Goal: Information Seeking & Learning: Find specific fact

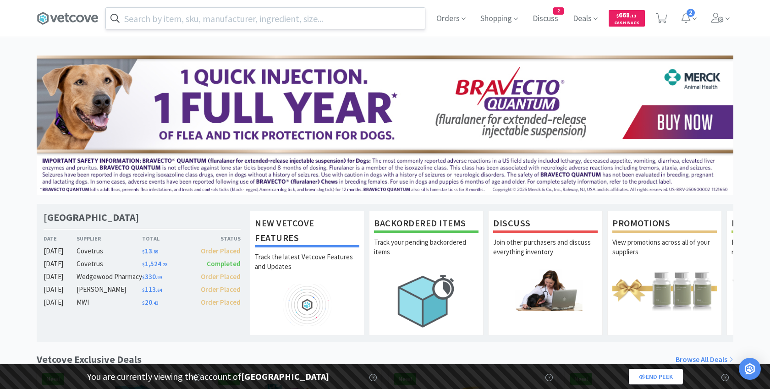
click at [255, 20] on input "text" at bounding box center [265, 18] width 319 height 21
paste input "050000"
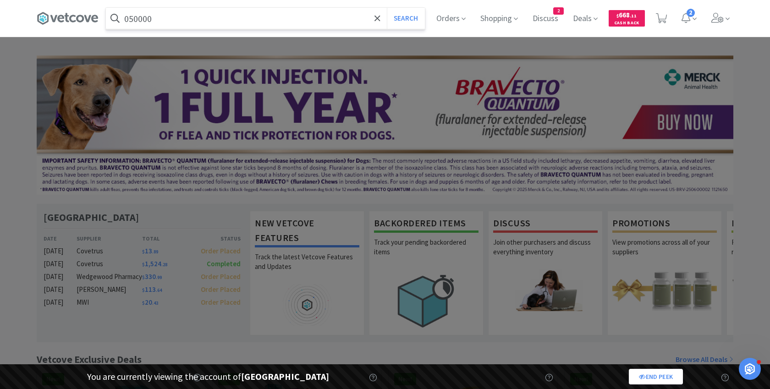
type input "050000"
click at [387, 8] on button "Search" at bounding box center [406, 18] width 38 height 21
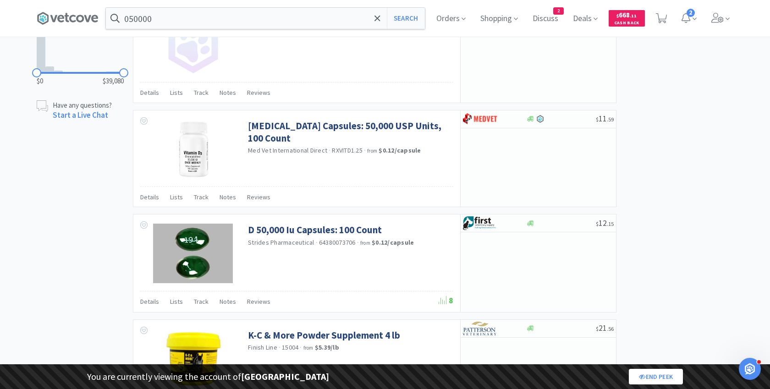
select select "1"
select select "8"
select select "1"
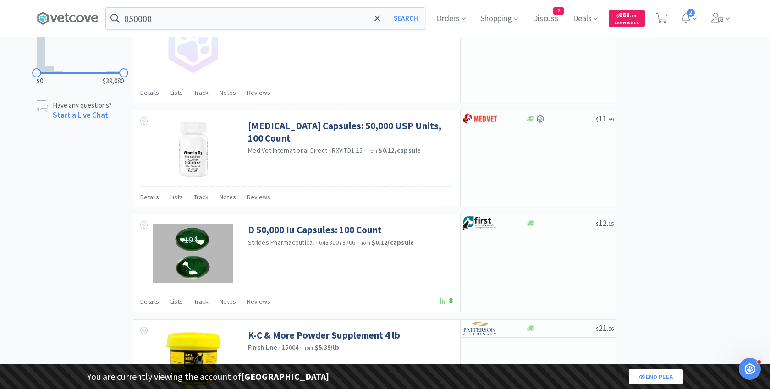
select select "1"
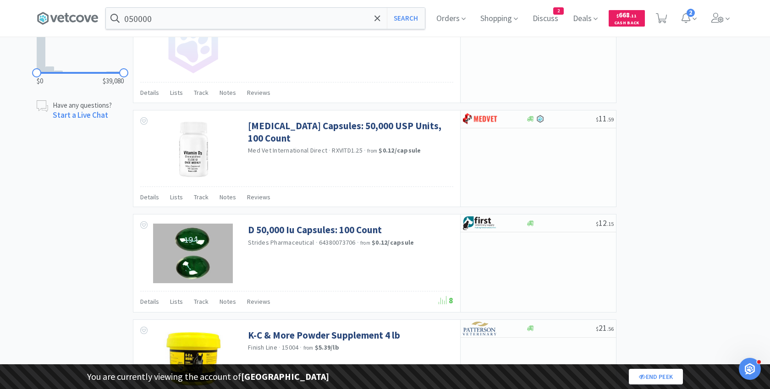
select select "2"
select select "1"
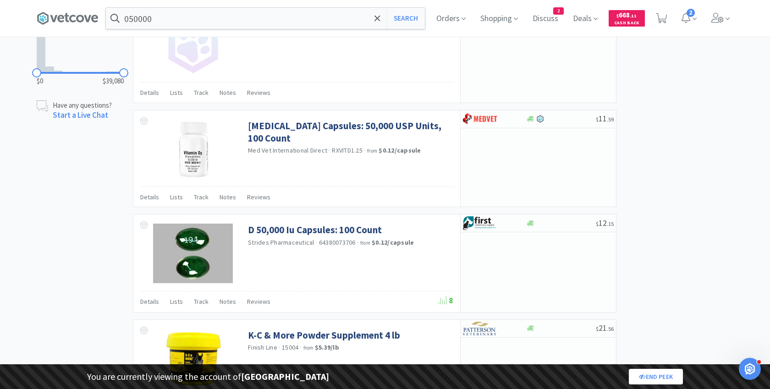
select select "1"
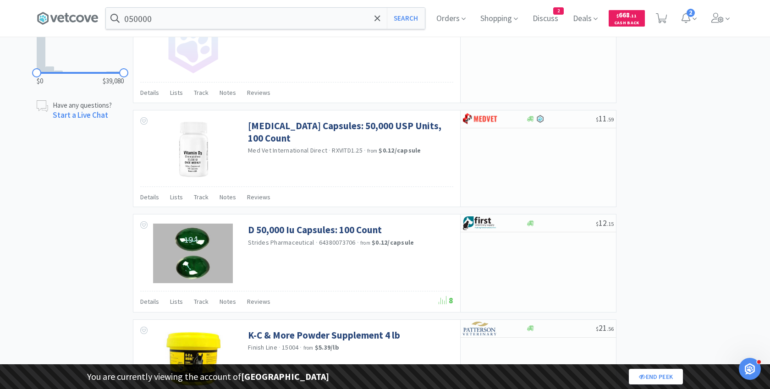
select select "1"
select select "2"
select select "1"
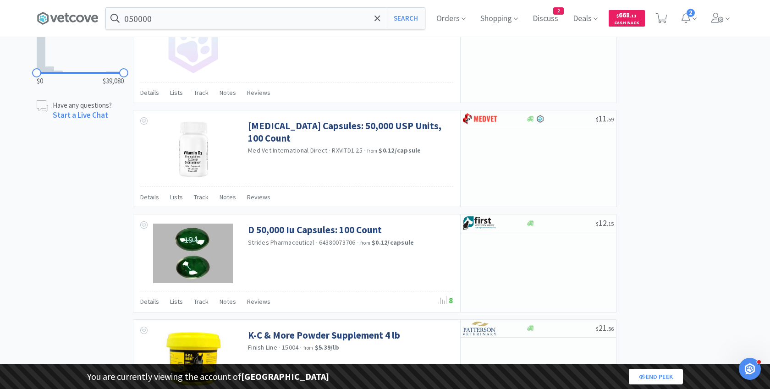
select select "1"
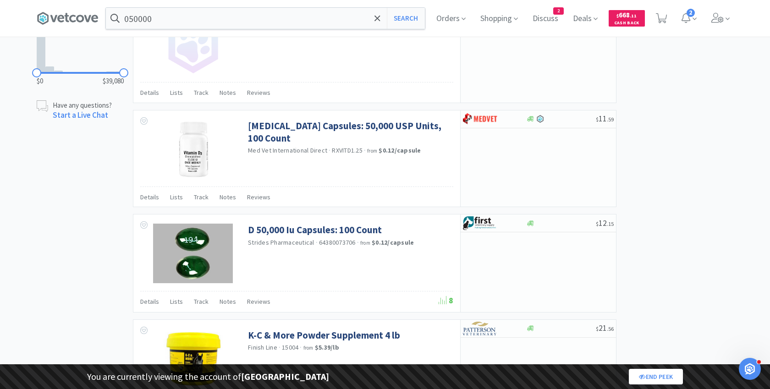
select select "1"
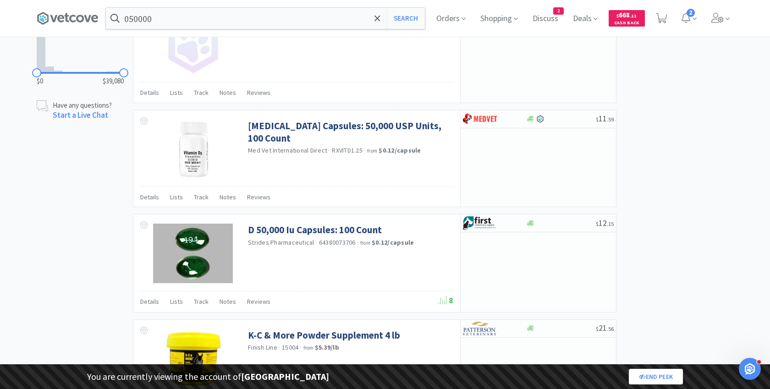
select select "1"
select select "10"
select select "1"
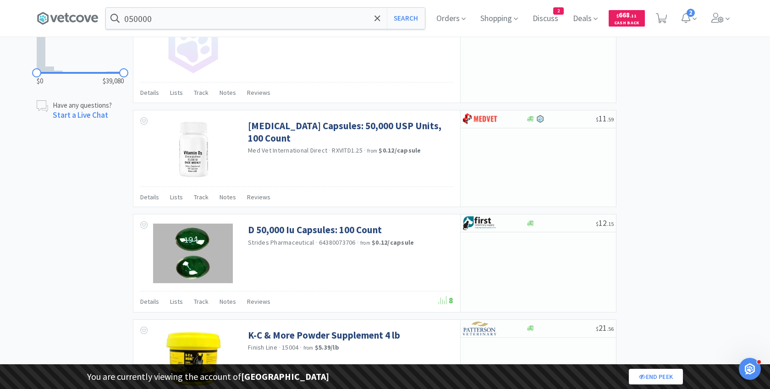
select select "1"
select select "3"
select select "2"
select select "3"
select select "2"
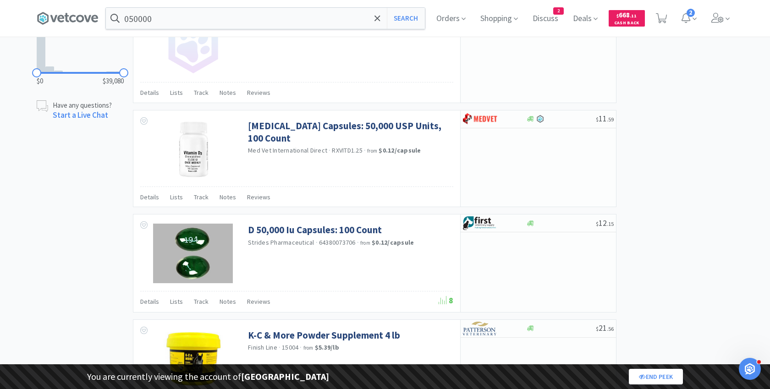
select select "2"
select select "1"
select select "10"
select select "1"
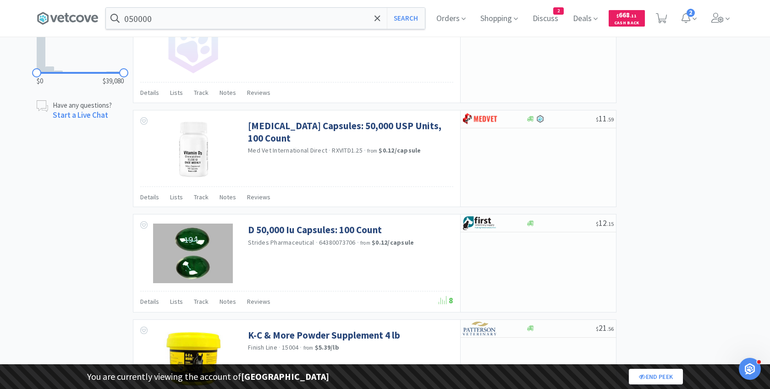
select select "2"
select select "1"
select select "2"
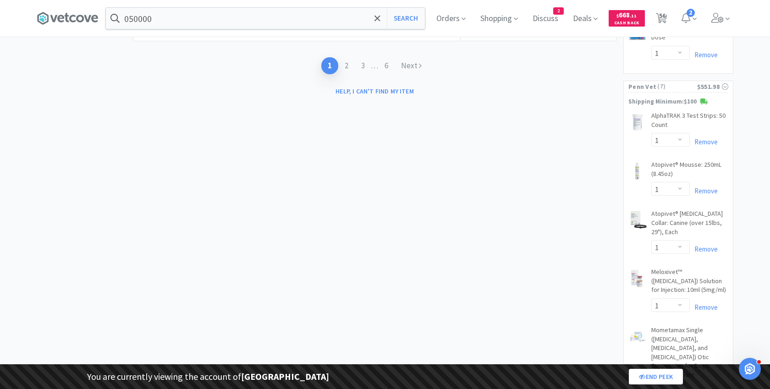
scroll to position [1691, 0]
click at [226, 20] on input "050000" at bounding box center [265, 18] width 319 height 21
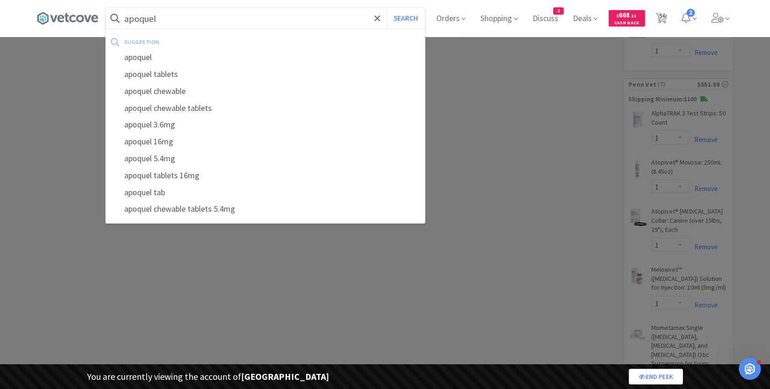
type input "apoquel"
click at [387, 8] on button "Search" at bounding box center [406, 18] width 38 height 21
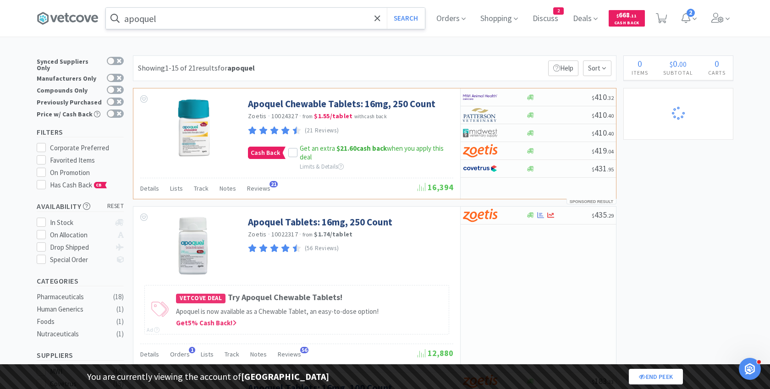
click at [227, 18] on input "apoquel" at bounding box center [265, 18] width 319 height 21
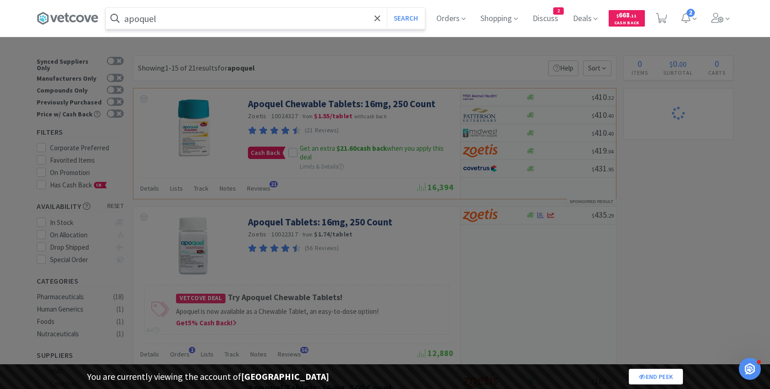
click at [227, 18] on input "apoquel" at bounding box center [265, 18] width 319 height 21
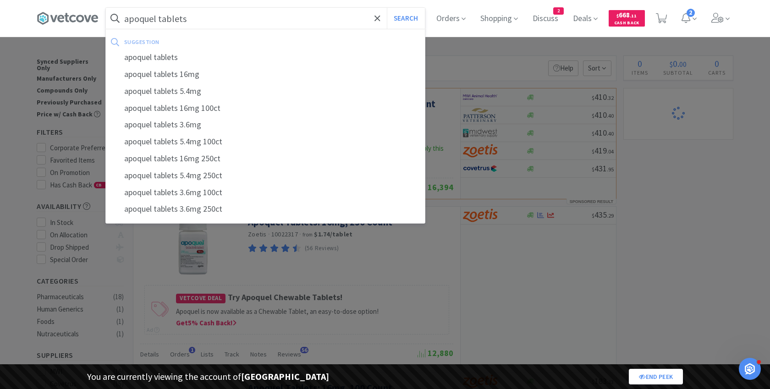
type input "apoquel tablets"
click at [387, 8] on button "Search" at bounding box center [406, 18] width 38 height 21
select select "1"
select select "8"
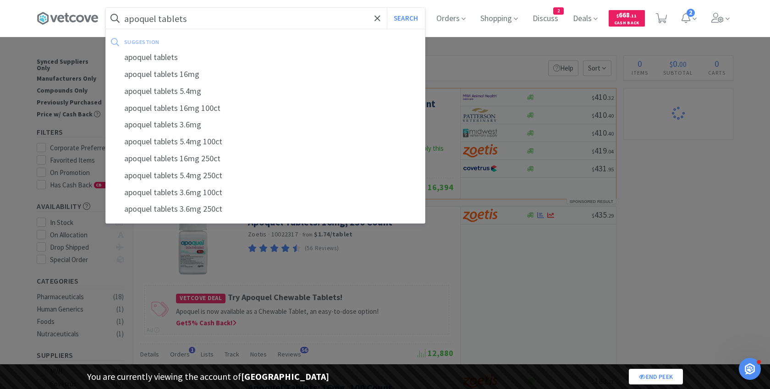
select select "1"
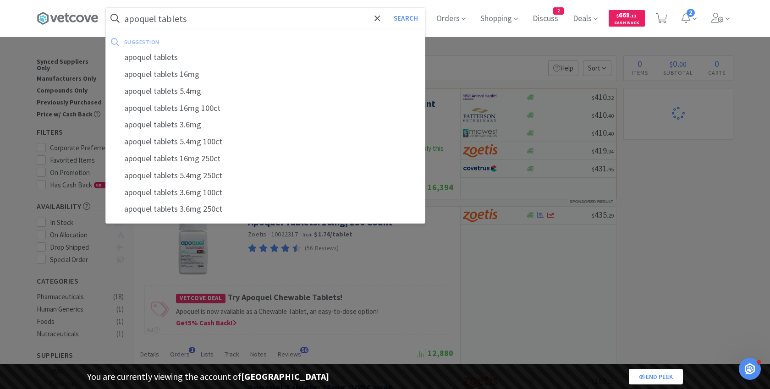
select select "1"
select select "2"
select select "1"
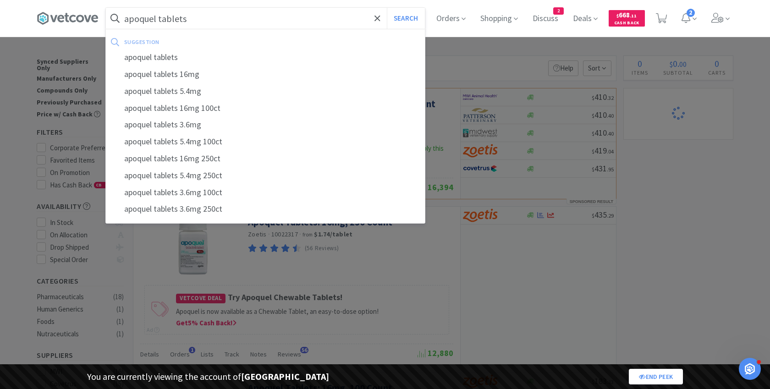
select select "1"
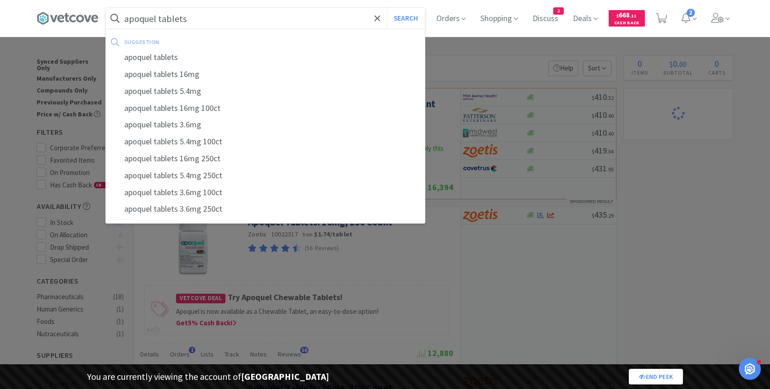
select select "1"
select select "2"
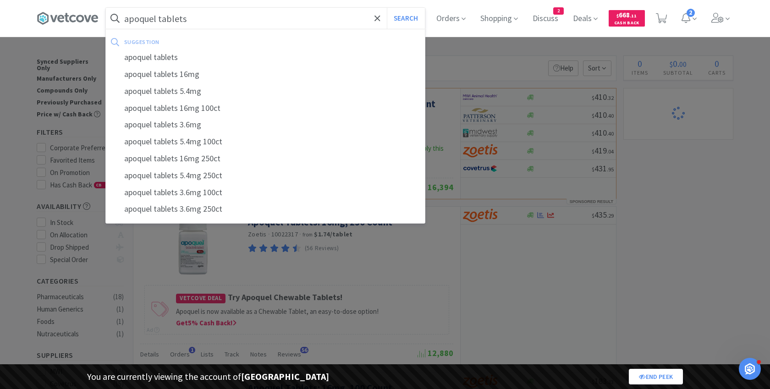
select select "1"
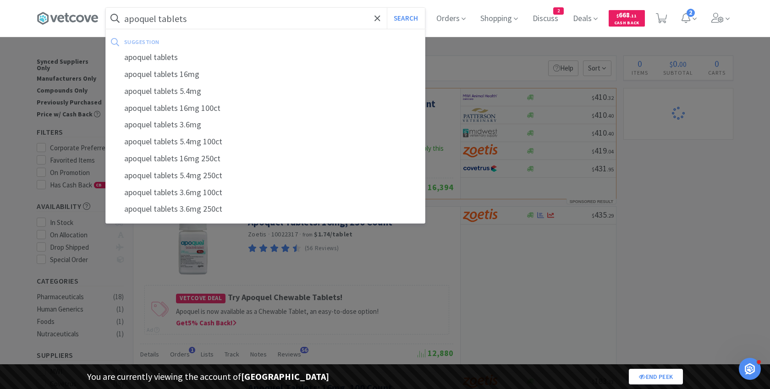
select select "1"
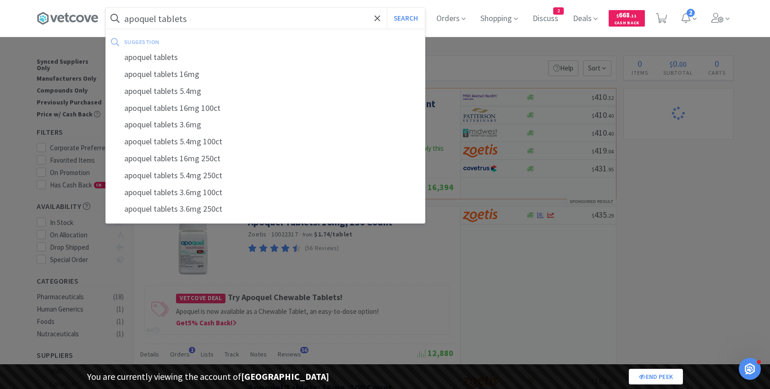
select select "1"
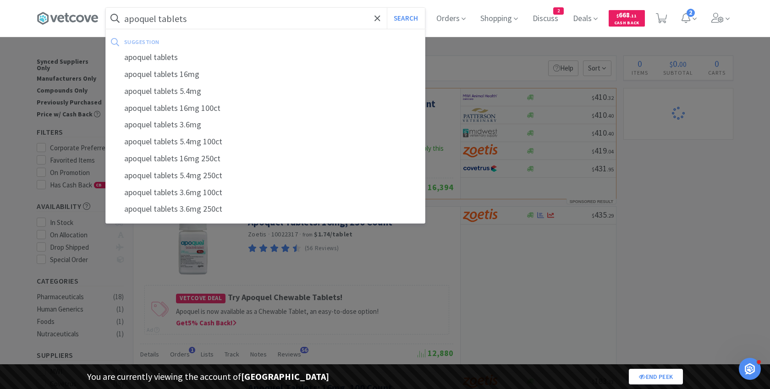
select select "10"
select select "1"
select select "3"
select select "2"
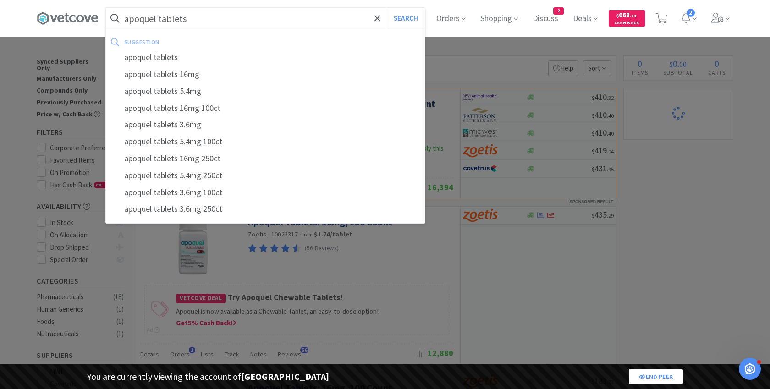
select select "3"
select select "2"
select select "1"
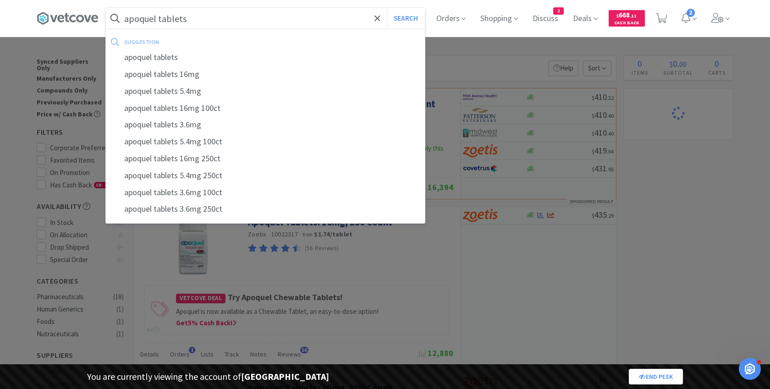
select select "10"
select select "1"
select select "2"
select select "1"
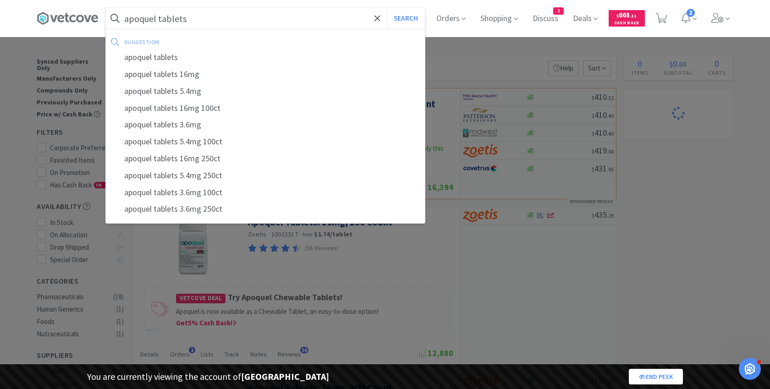
select select "1"
select select "2"
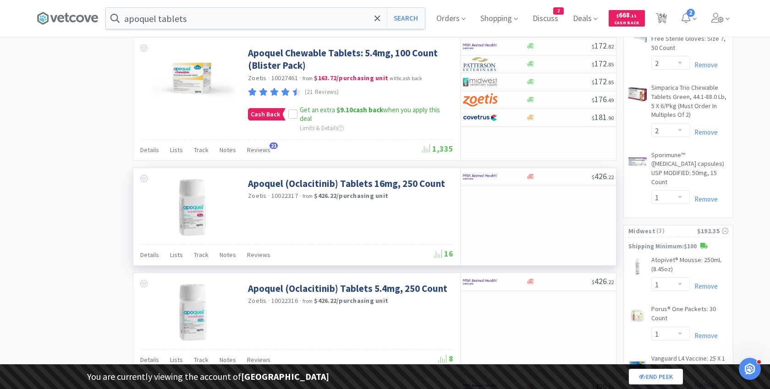
scroll to position [1303, 0]
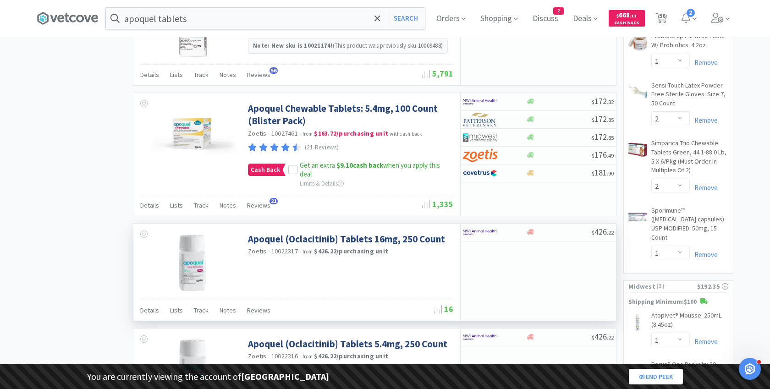
click at [291, 247] on span "10022317" at bounding box center [284, 251] width 27 height 8
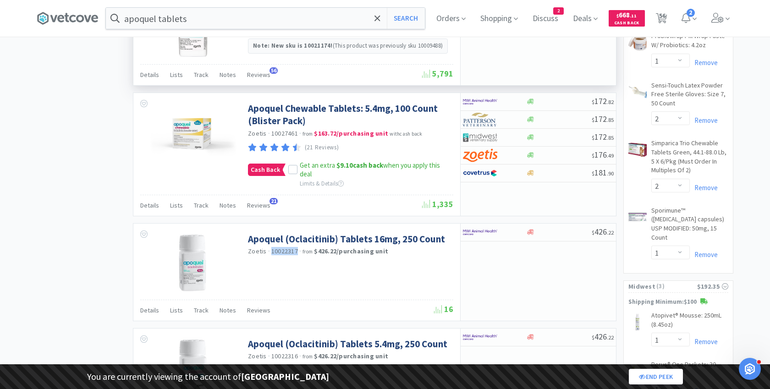
copy span "10022317"
click at [260, 20] on input "apoquel tablets" at bounding box center [265, 18] width 319 height 21
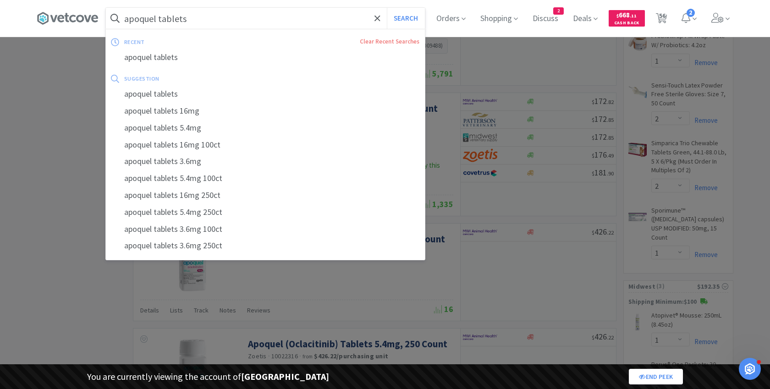
paste input "10022317"
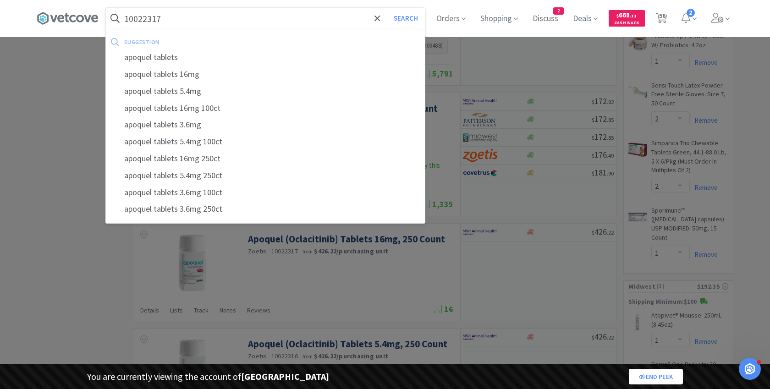
type input "10022317"
click at [387, 8] on button "Search" at bounding box center [406, 18] width 38 height 21
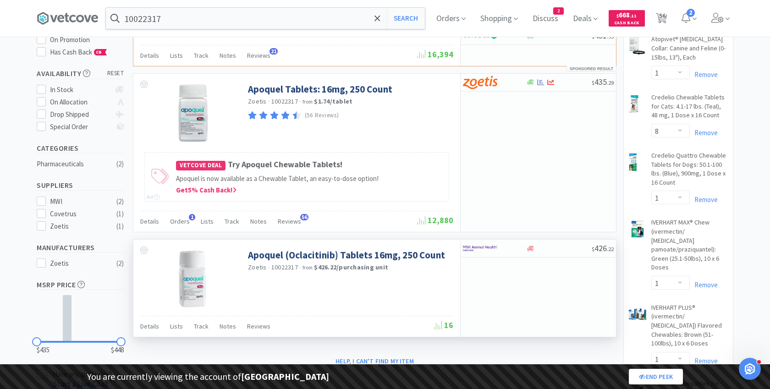
scroll to position [133, 0]
